Goal: Check status: Check status

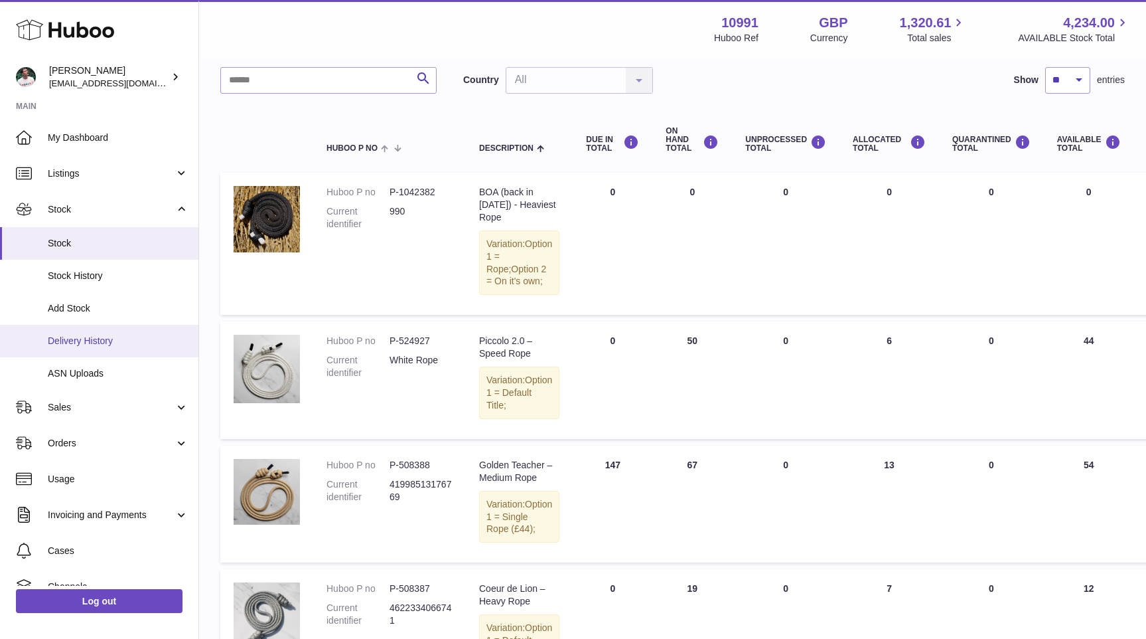
click at [101, 343] on span "Delivery History" at bounding box center [118, 341] width 141 height 13
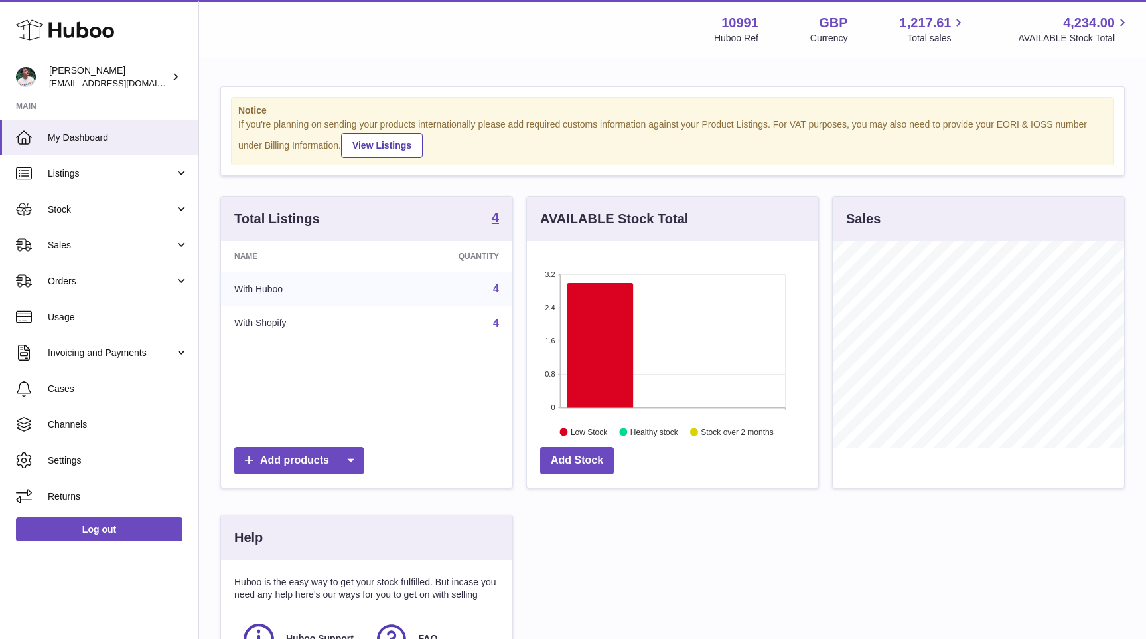
scroll to position [207, 291]
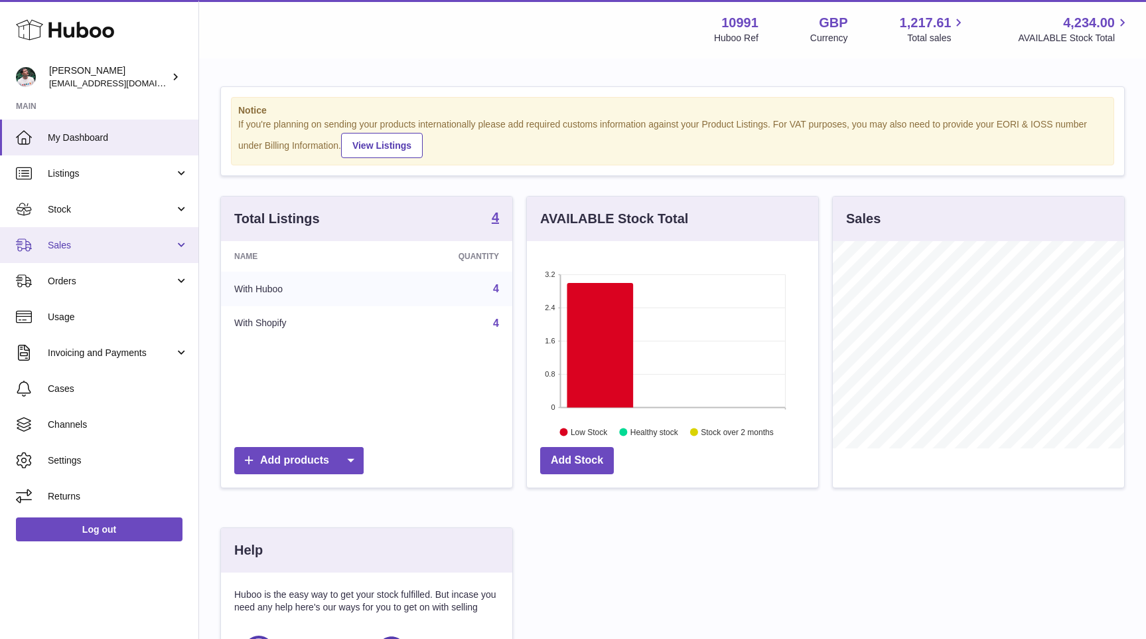
click at [115, 237] on link "Sales" at bounding box center [99, 245] width 198 height 36
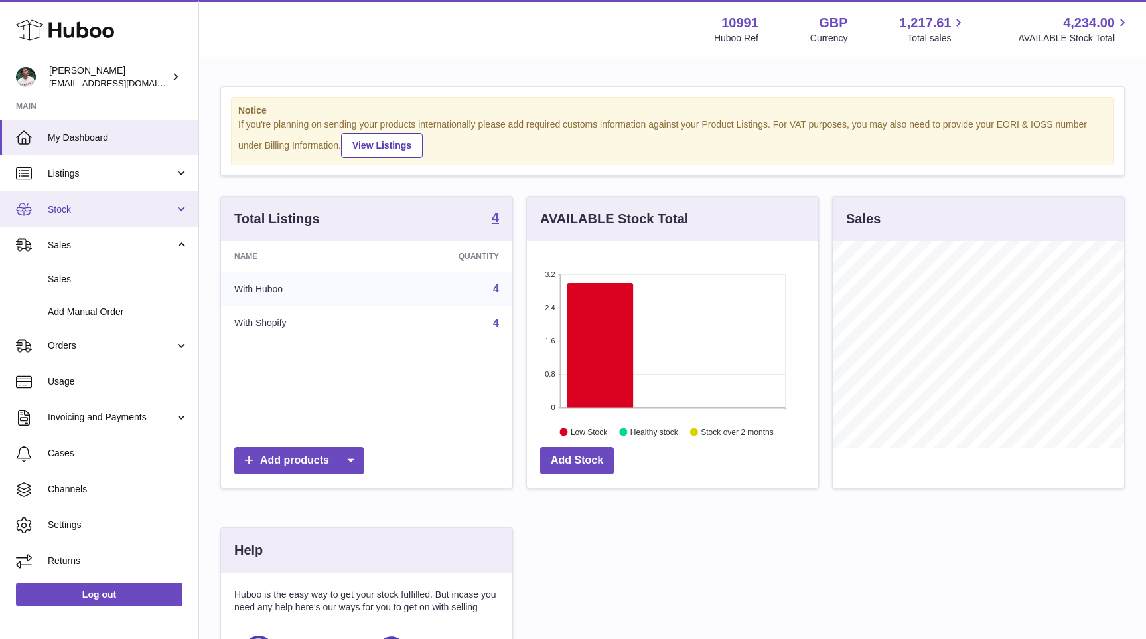
click at [123, 218] on link "Stock" at bounding box center [99, 209] width 198 height 36
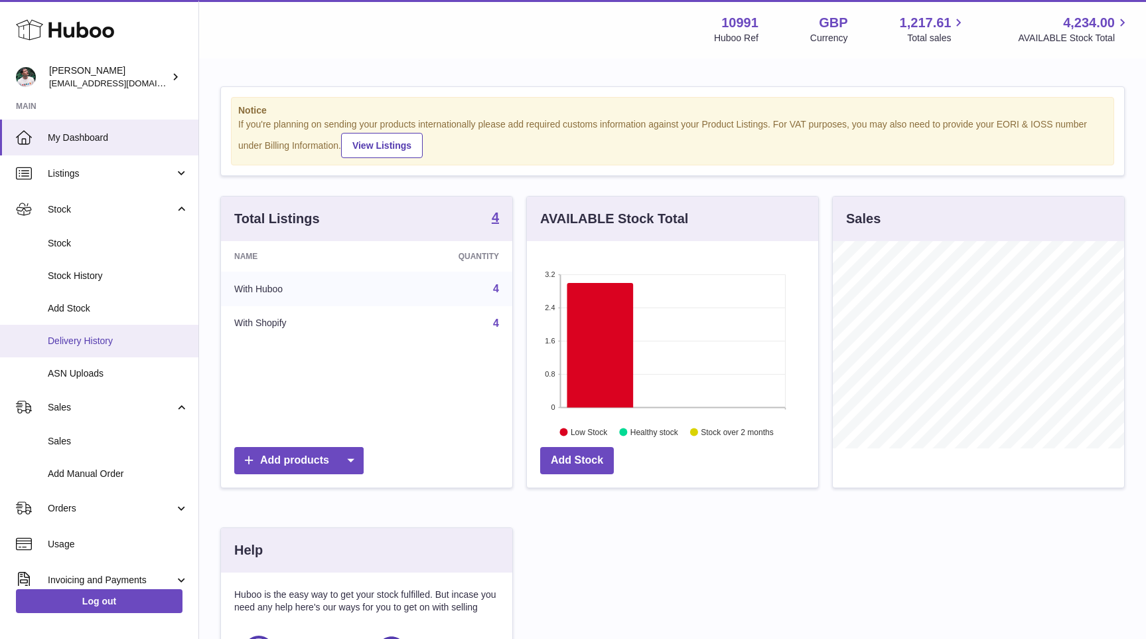
click at [98, 341] on span "Delivery History" at bounding box center [118, 341] width 141 height 13
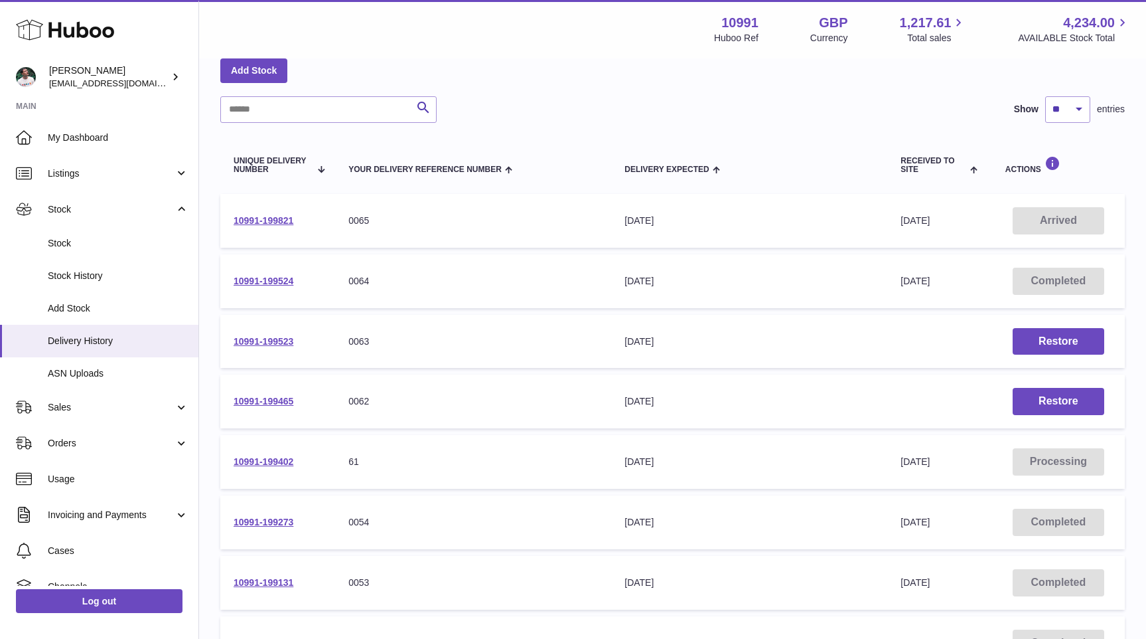
scroll to position [88, 0]
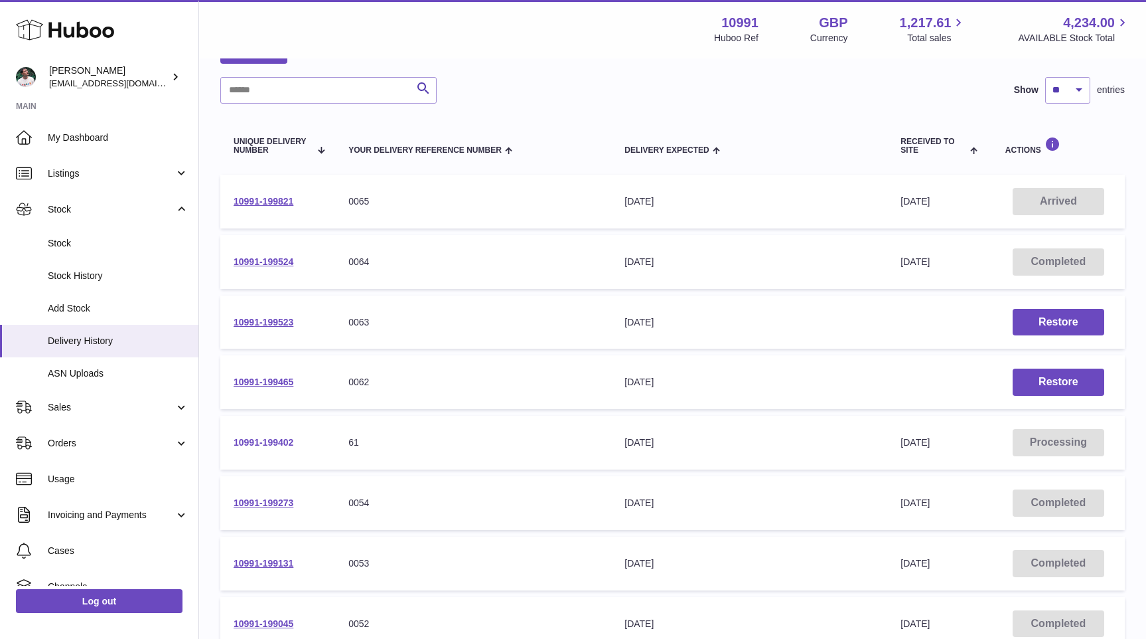
click at [279, 439] on link "10991-199402" at bounding box center [264, 442] width 60 height 11
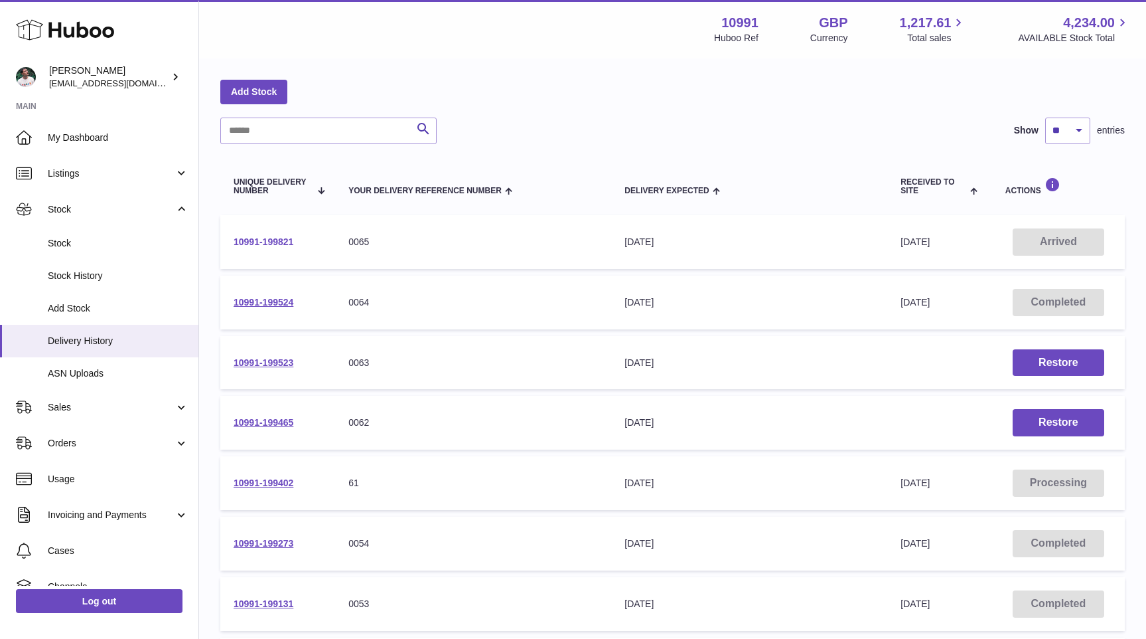
click at [269, 239] on link "10991-199821" at bounding box center [264, 241] width 60 height 11
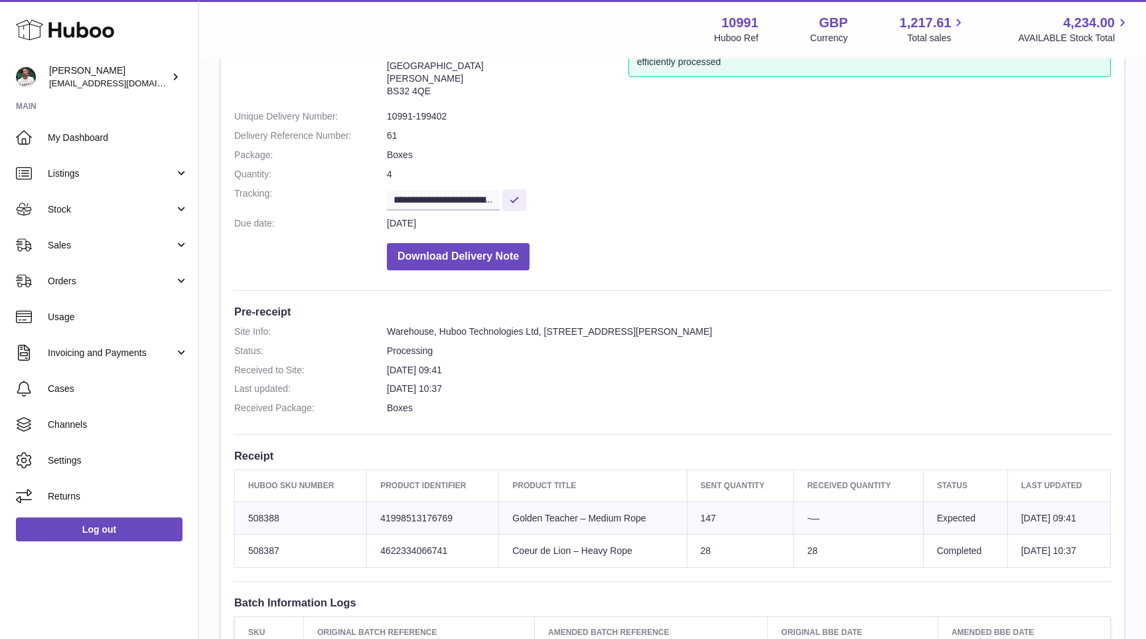
scroll to position [86, 0]
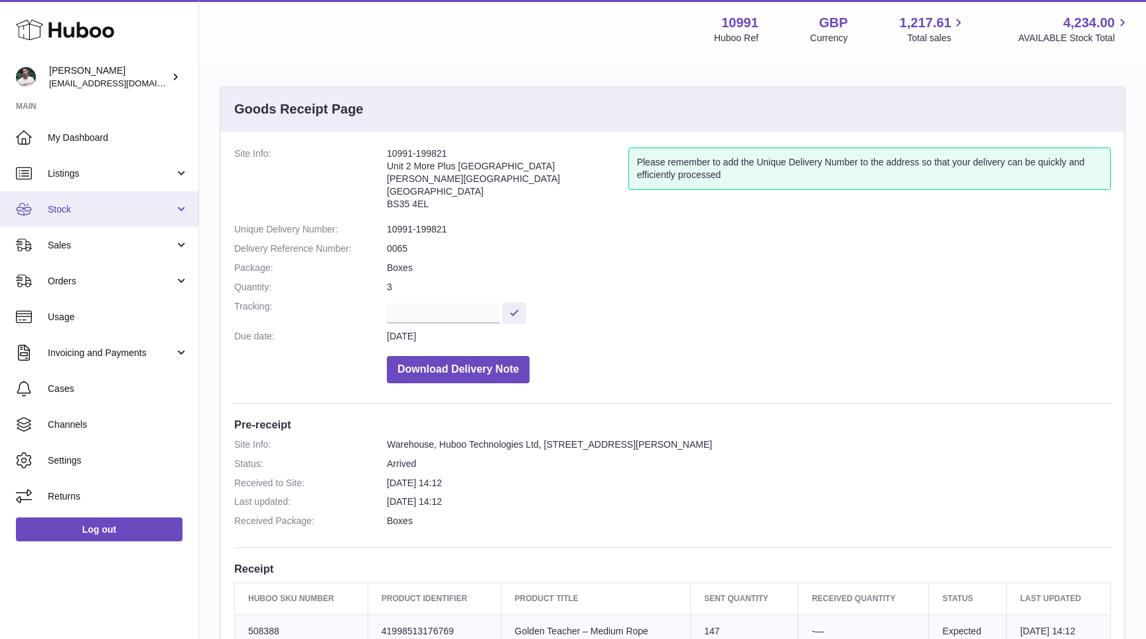
click at [124, 200] on link "Stock" at bounding box center [99, 209] width 198 height 36
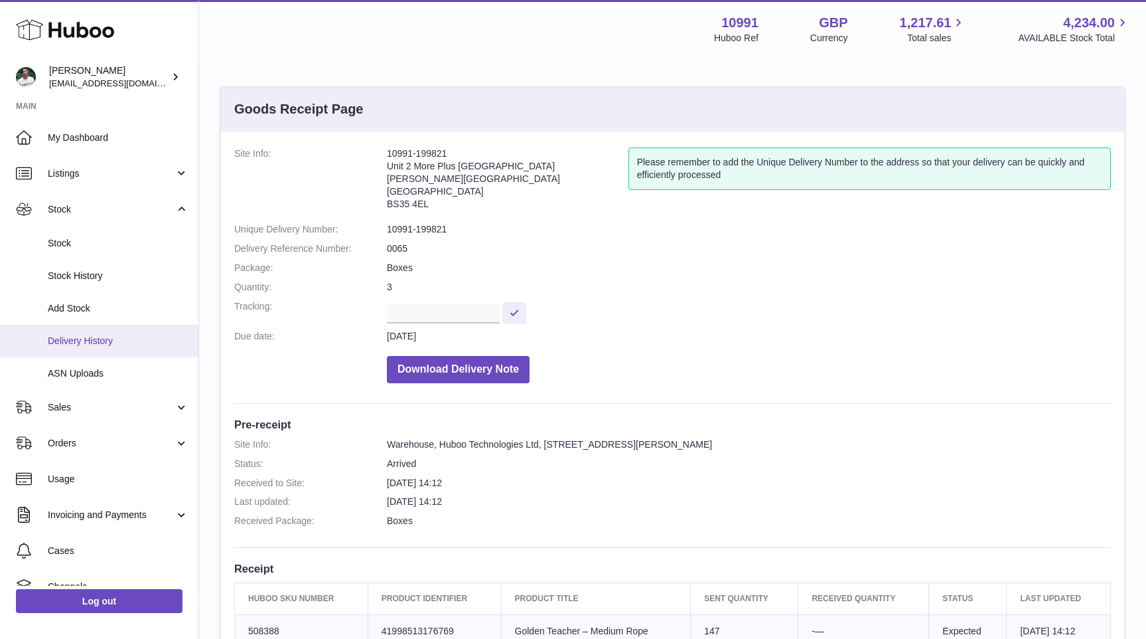
click at [92, 350] on link "Delivery History" at bounding box center [99, 341] width 198 height 33
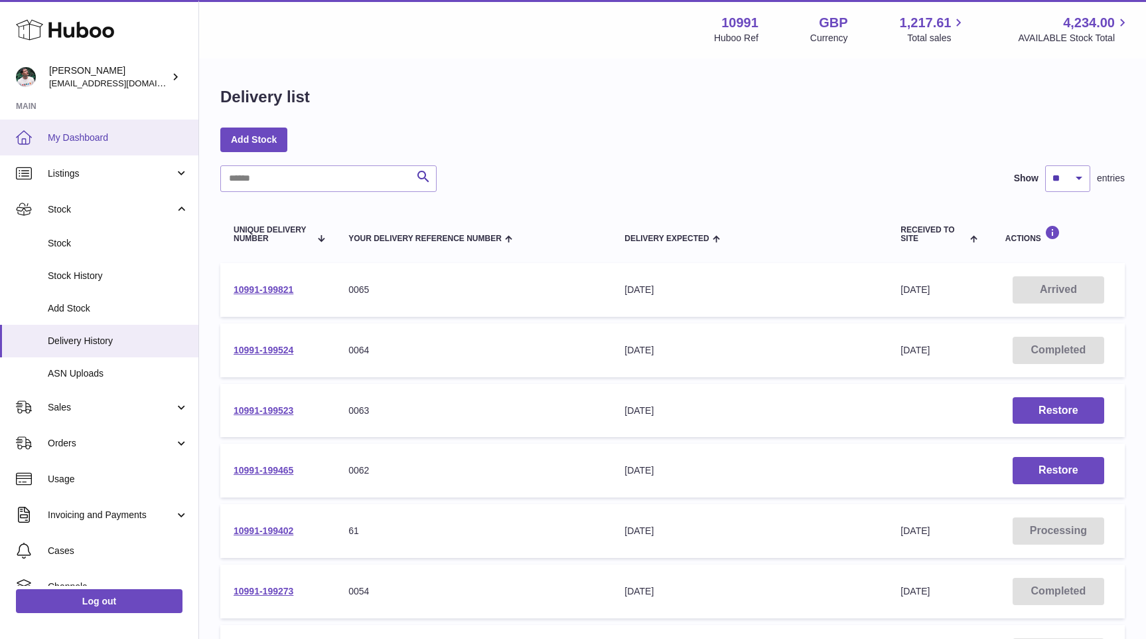
click at [95, 135] on span "My Dashboard" at bounding box center [118, 137] width 141 height 13
